Goal: Find specific page/section

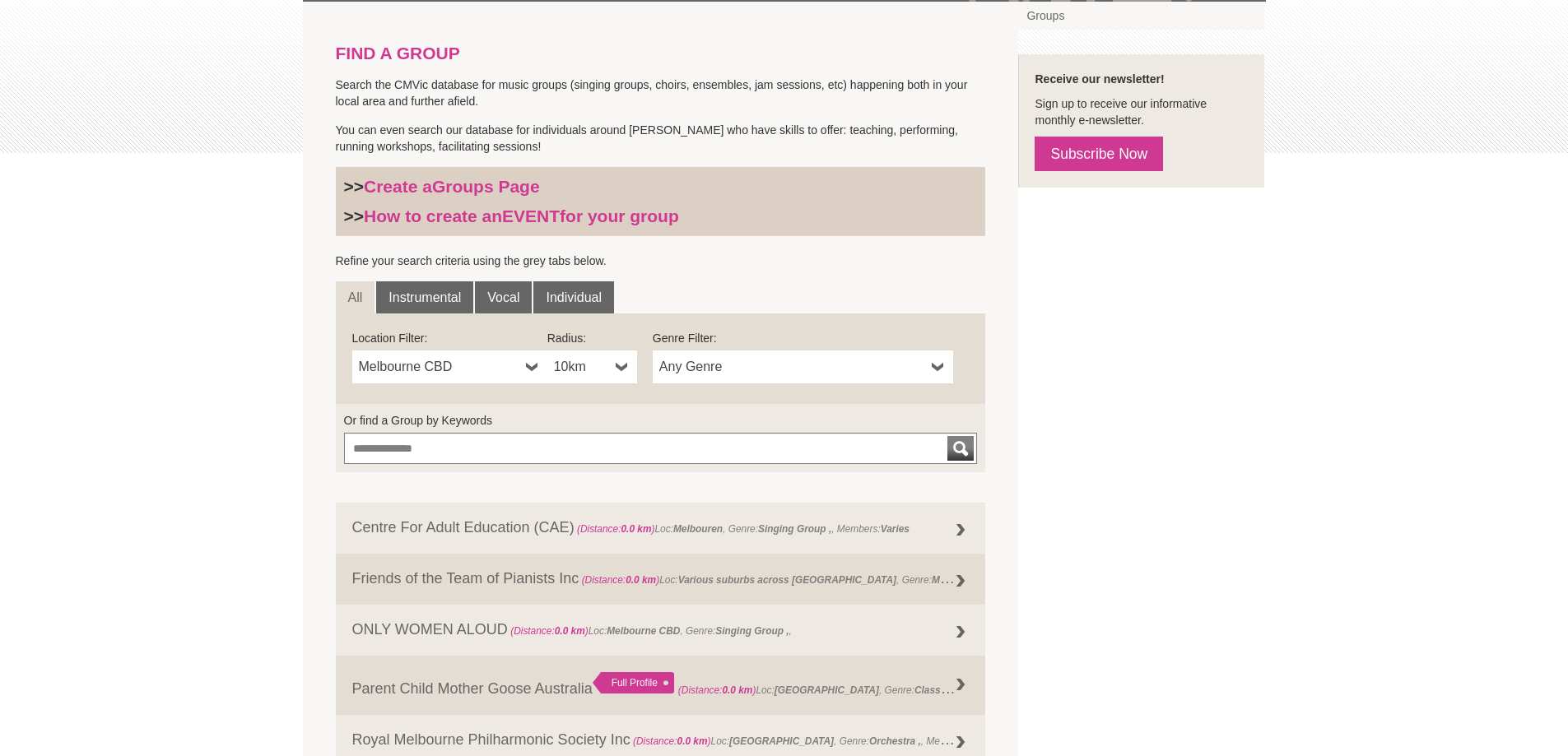
scroll to position [493, 0]
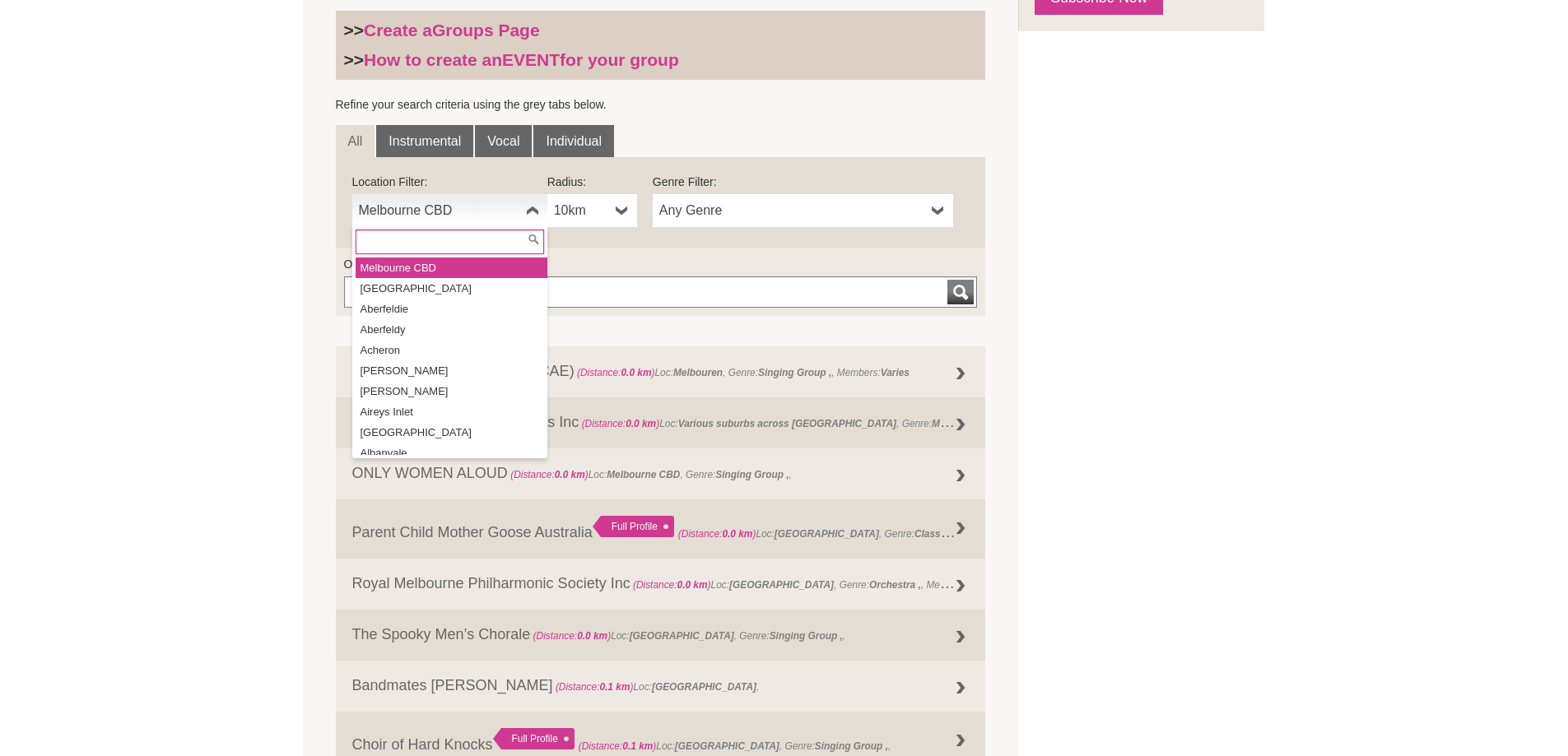
click at [533, 206] on b at bounding box center [532, 211] width 13 height 33
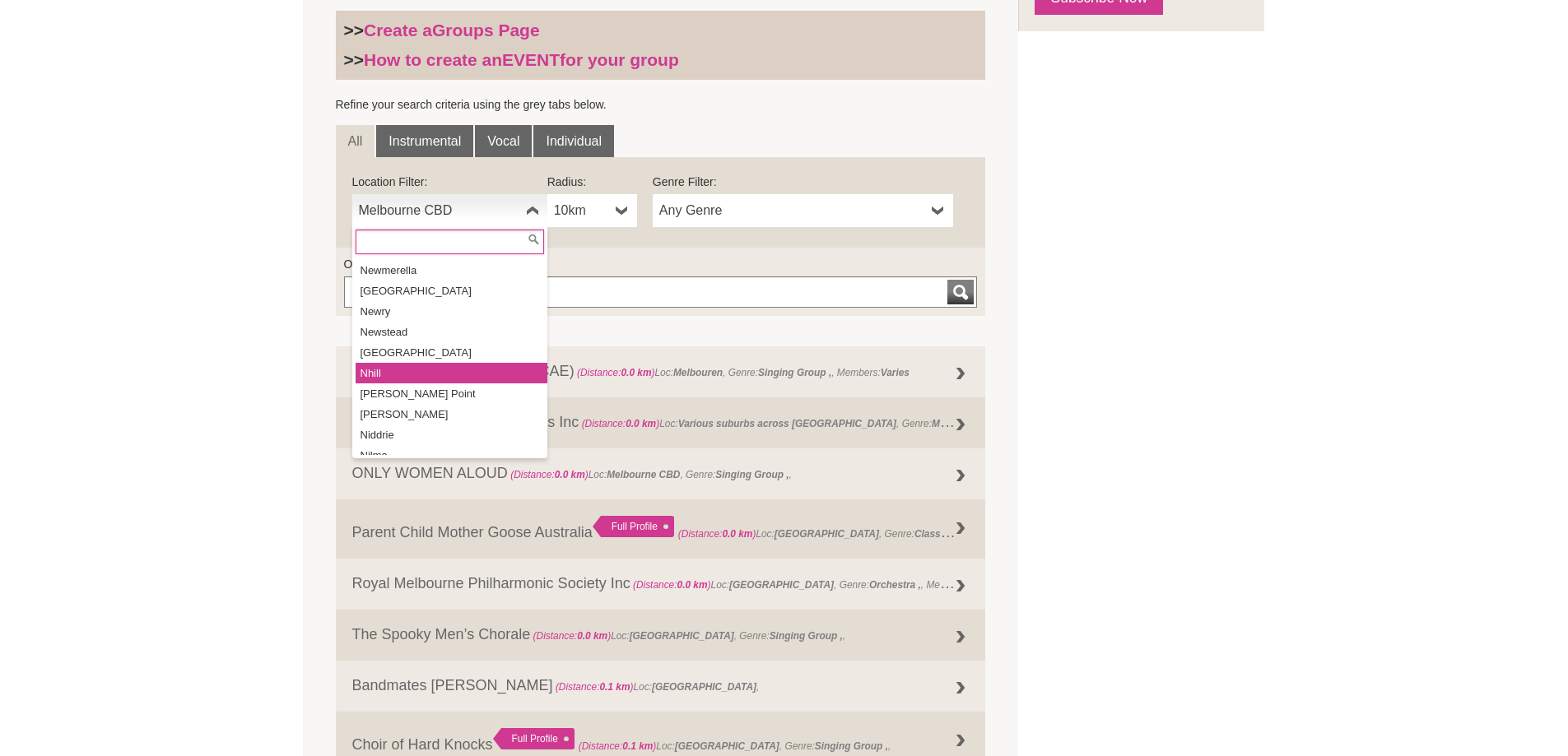
scroll to position [23127, 0]
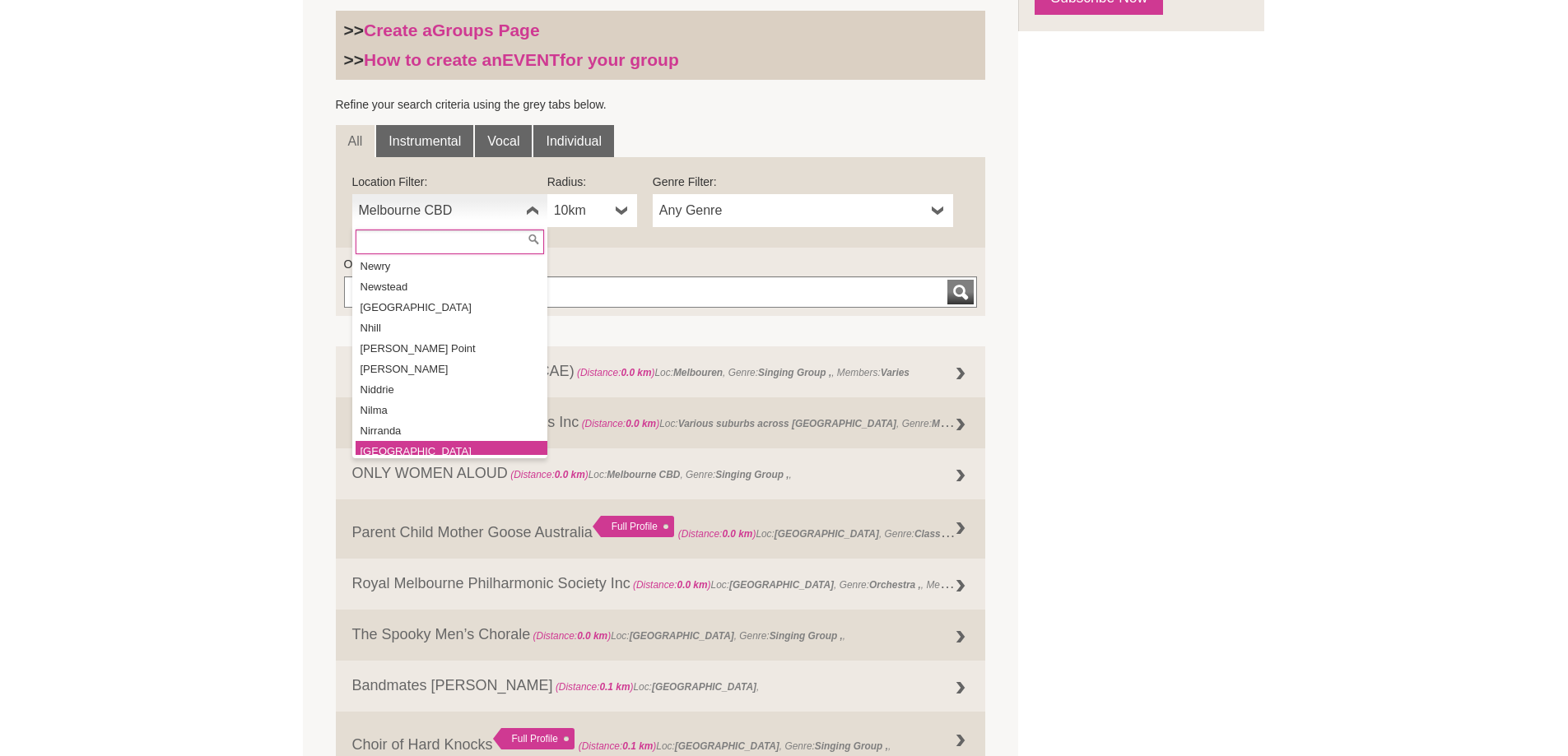
click at [471, 441] on li "[GEOGRAPHIC_DATA]" at bounding box center [451, 451] width 192 height 21
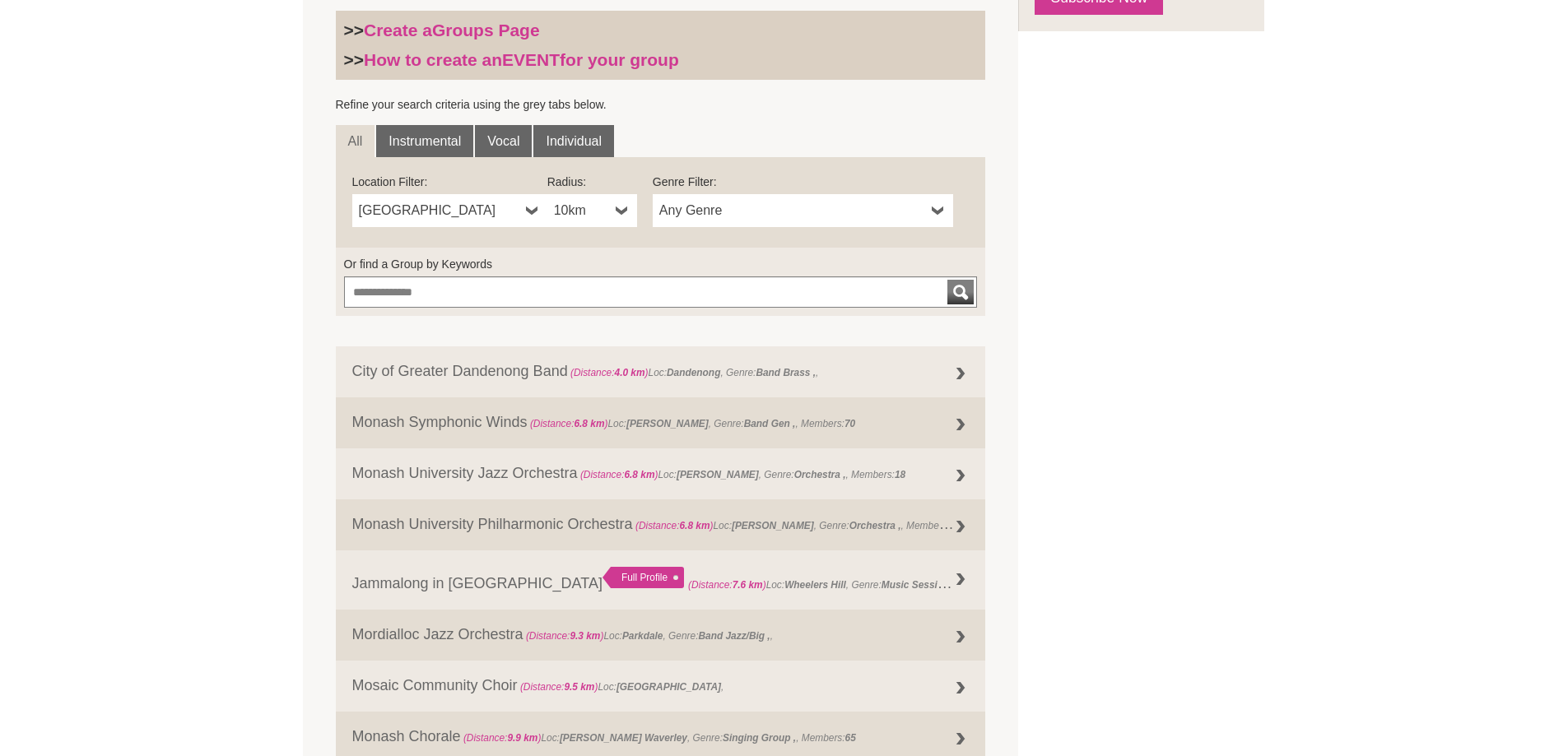
click at [627, 206] on b at bounding box center [621, 211] width 13 height 33
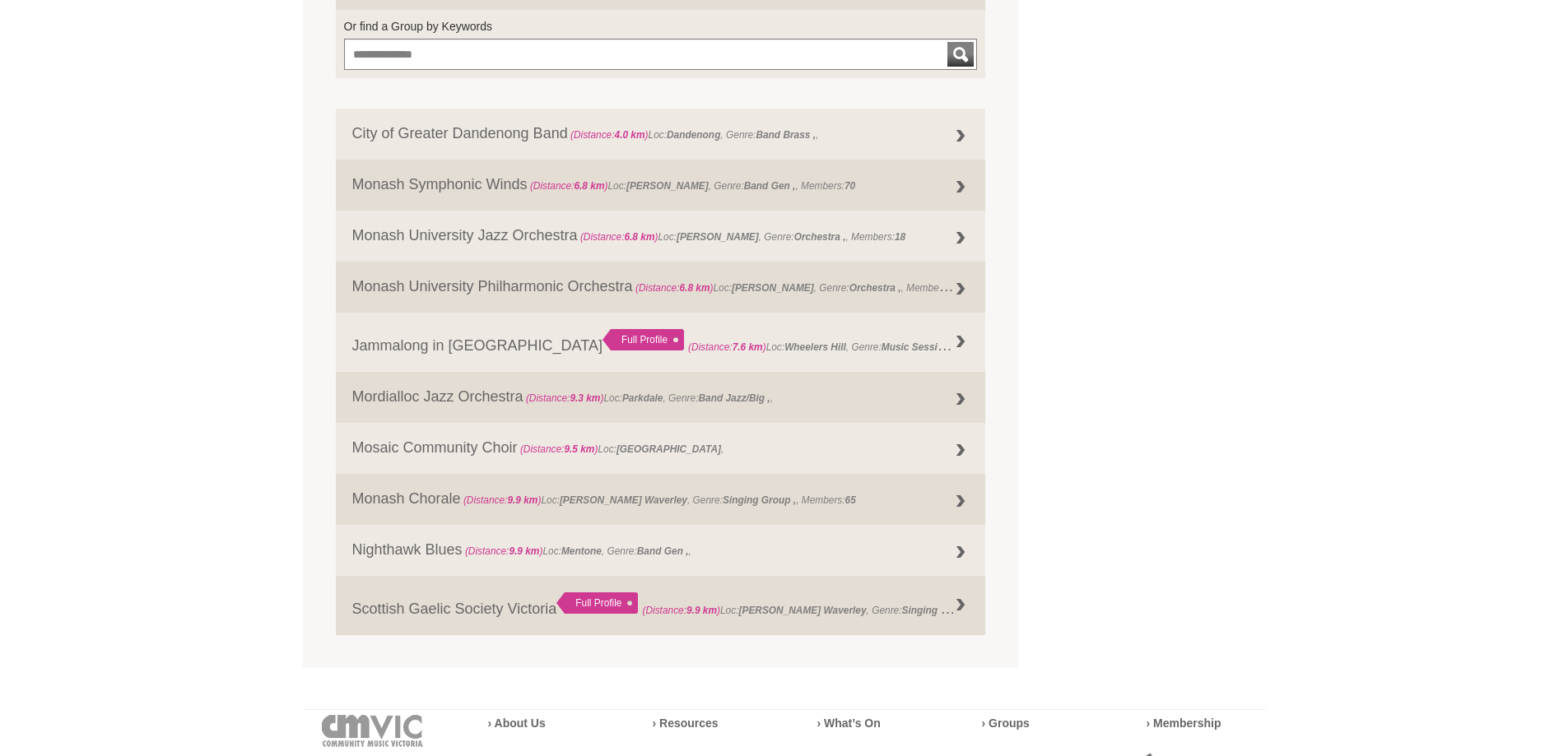
scroll to position [740, 0]
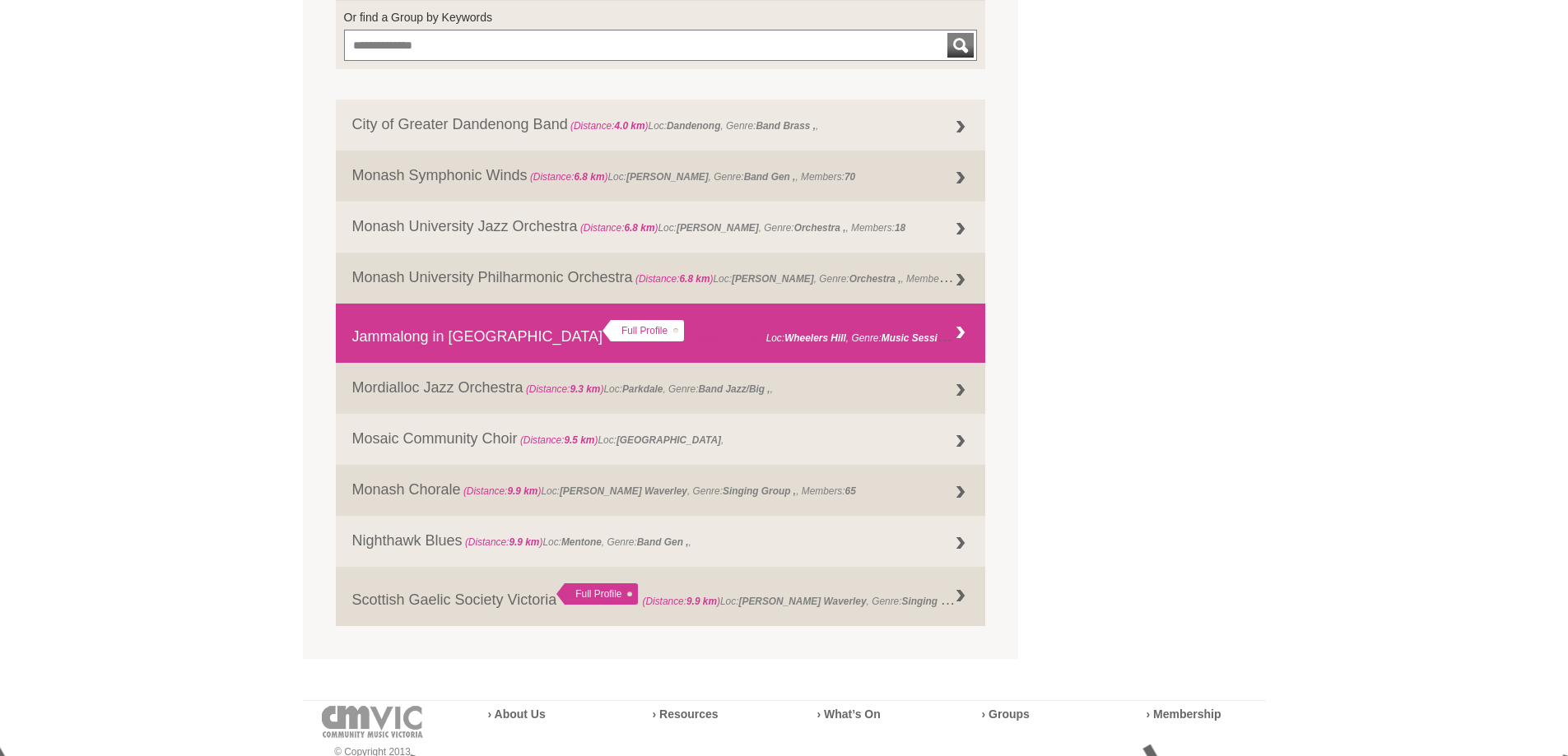
click at [457, 331] on link "Jammalong in Melbourne Full Profile (Distance: 7.6 km ) Loc: Wheelers Hill , Ge…" at bounding box center [660, 333] width 650 height 60
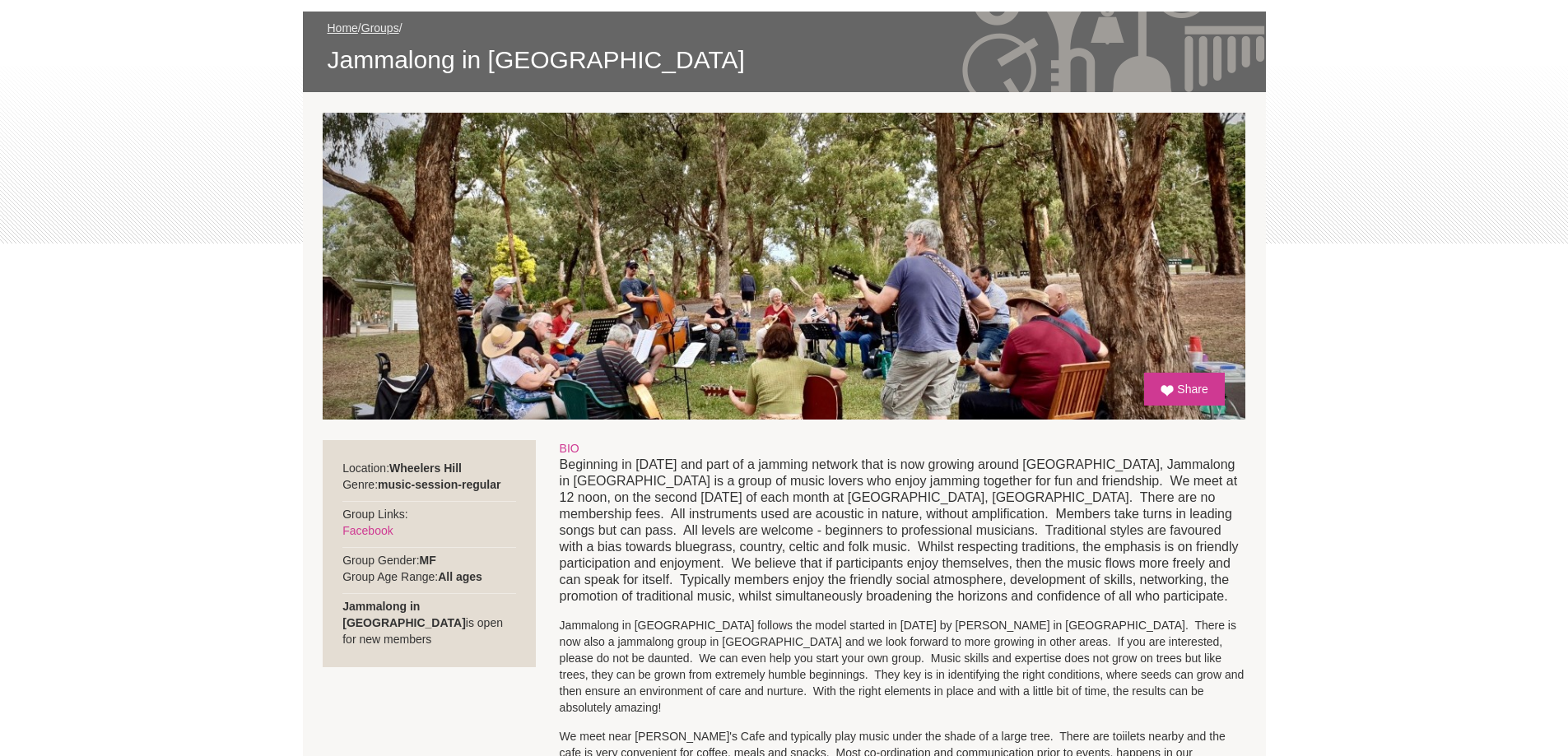
scroll to position [329, 0]
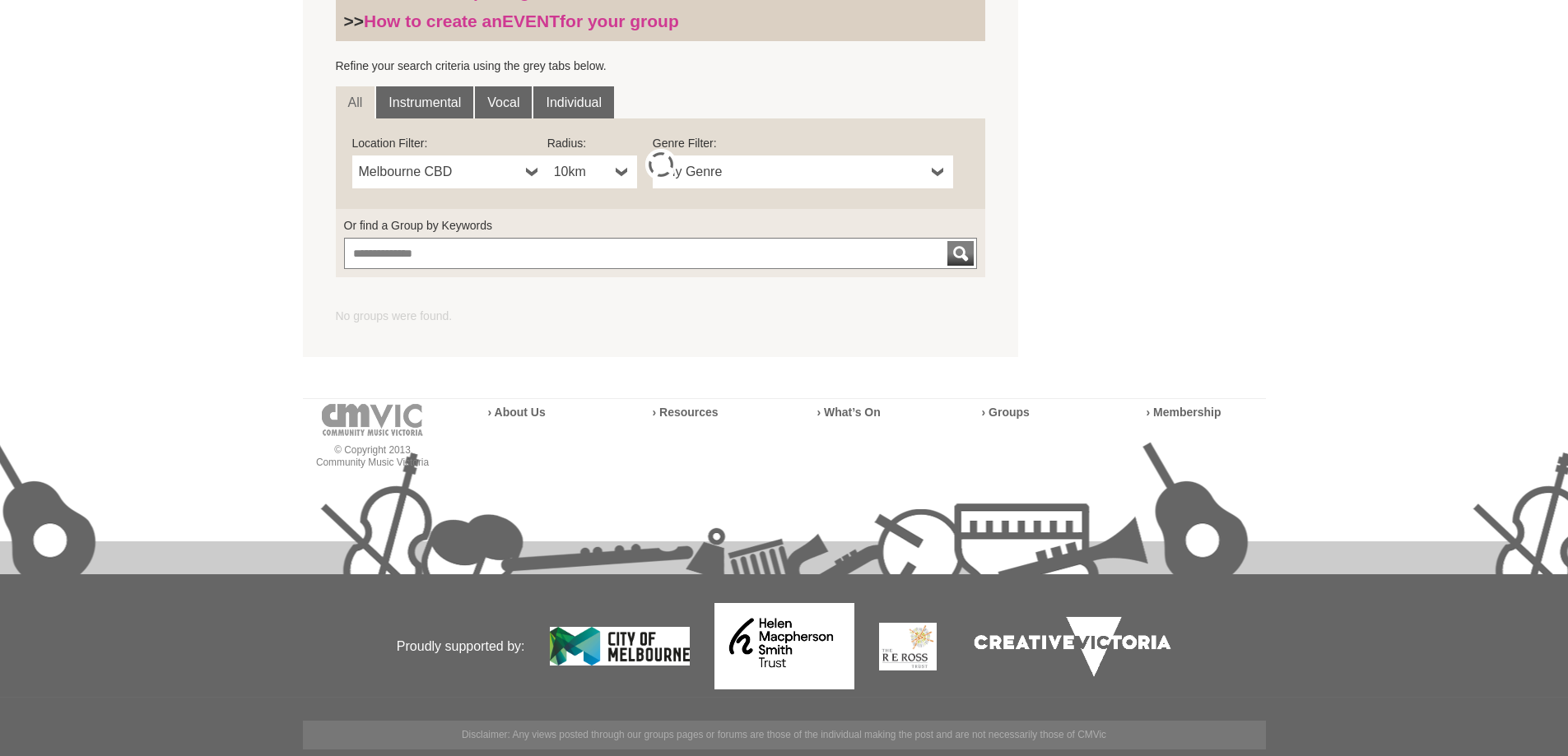
scroll to position [532, 0]
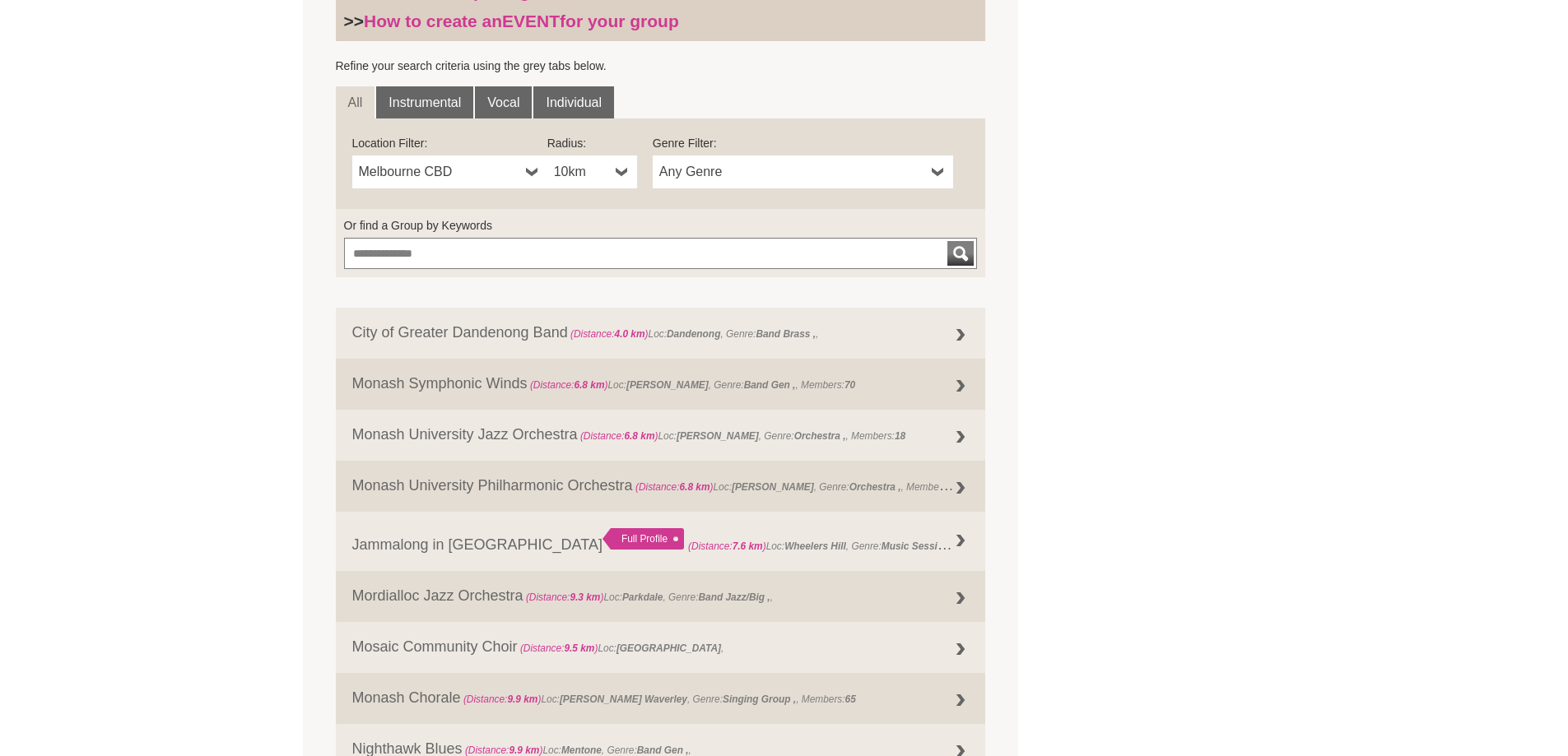
click at [528, 168] on b at bounding box center [532, 172] width 13 height 33
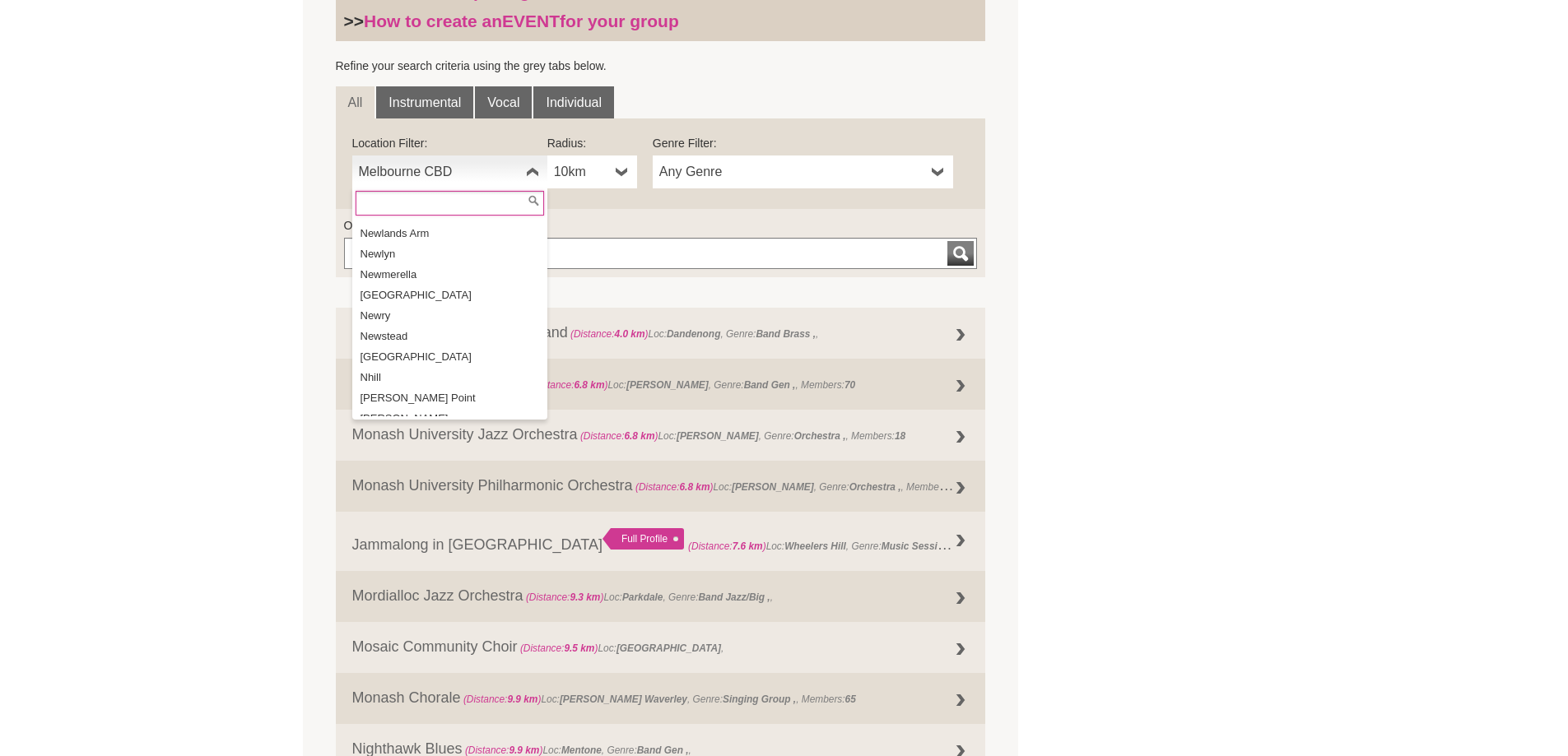
scroll to position [23013, 0]
click at [433, 517] on li "Noble Park" at bounding box center [451, 527] width 192 height 21
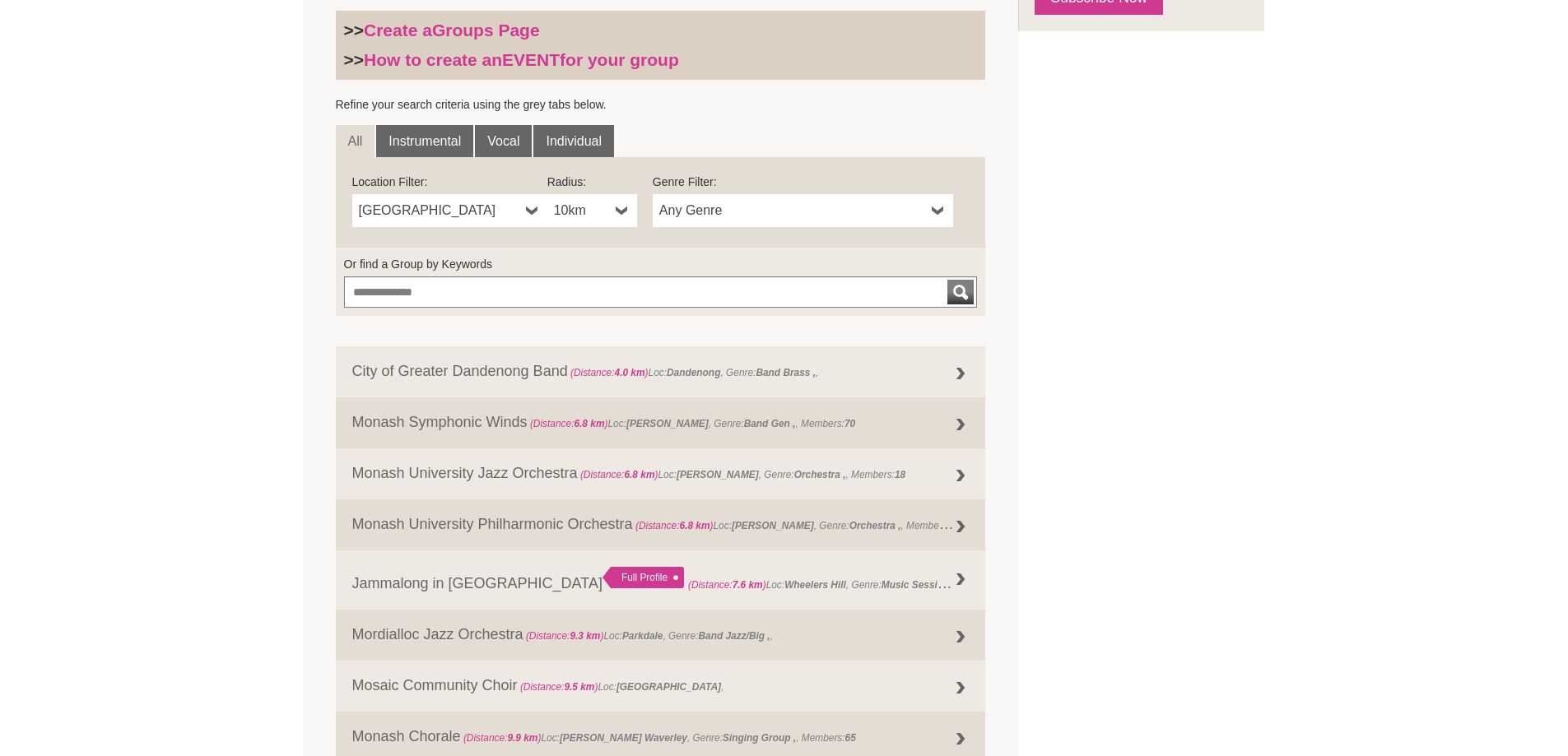
scroll to position [0, 0]
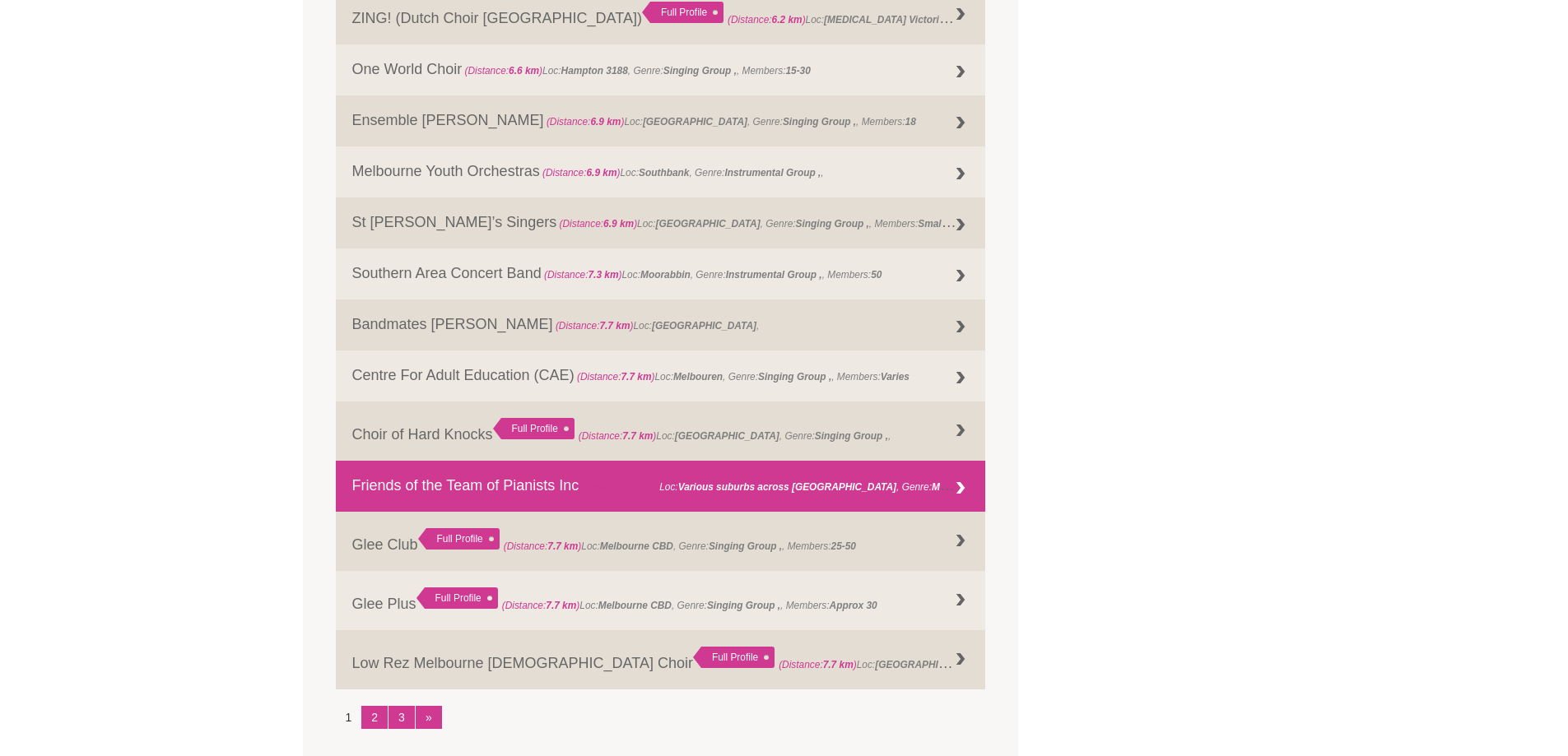
scroll to position [1481, 0]
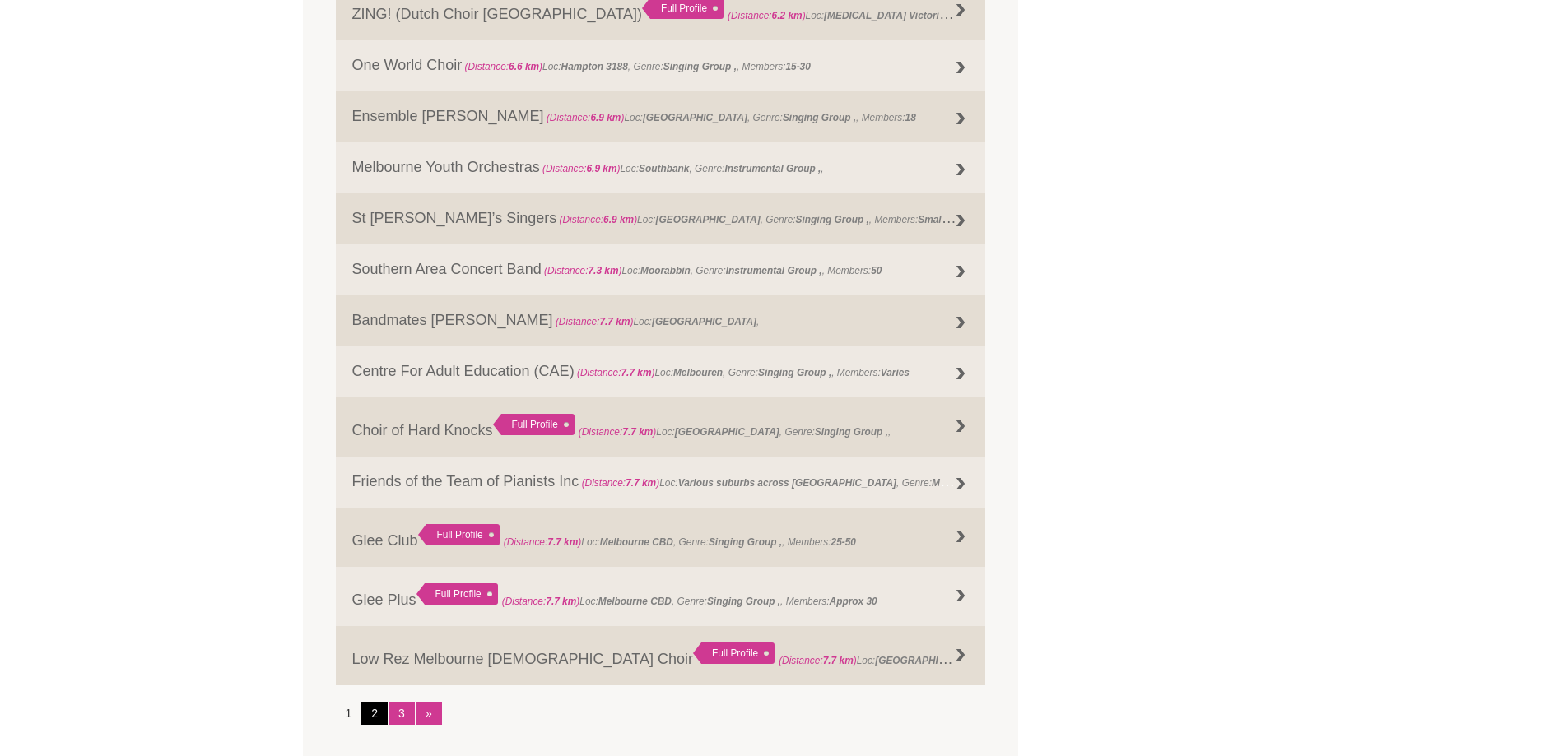
click at [376, 721] on link "2" at bounding box center [374, 713] width 26 height 23
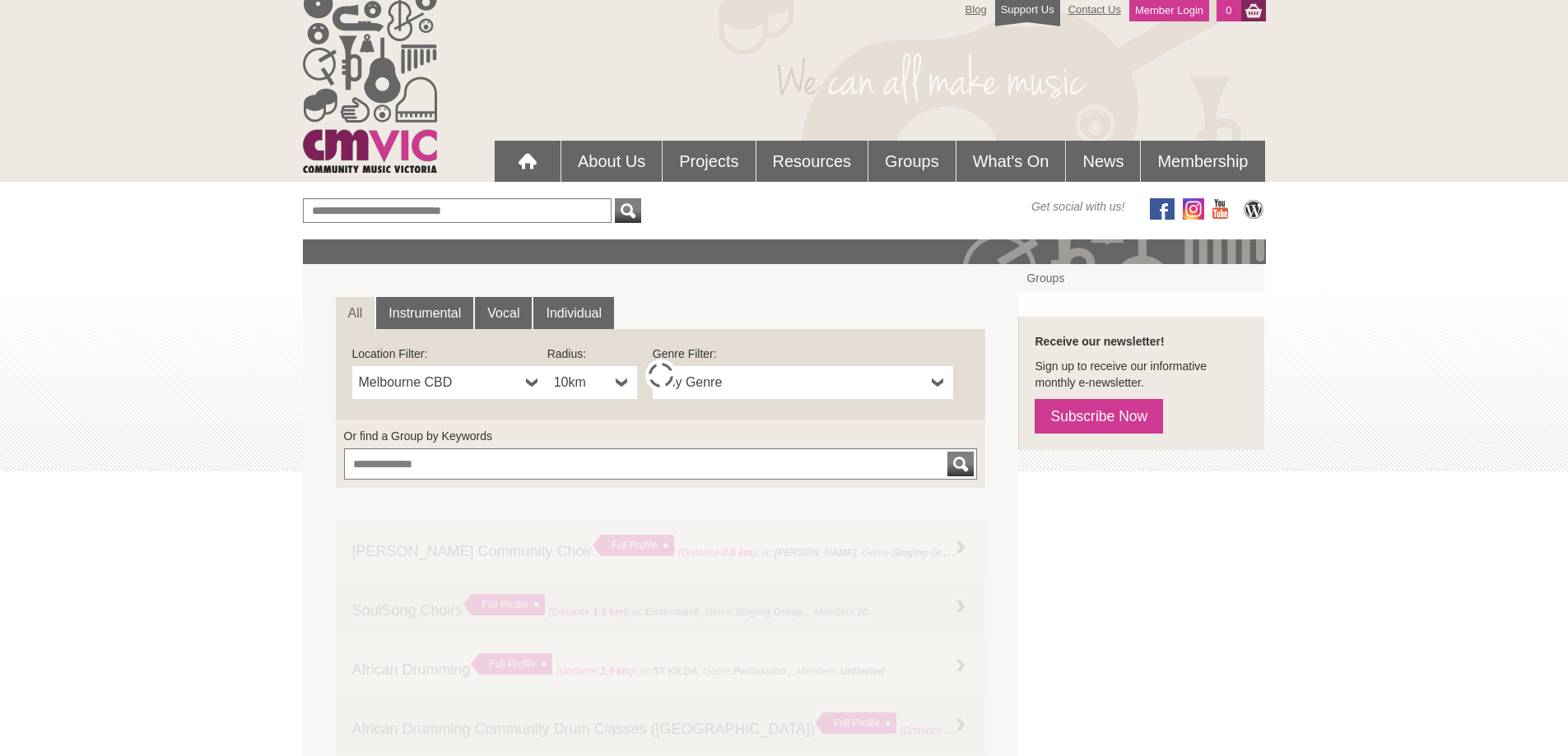
scroll to position [0, 0]
